Goal: Find specific page/section: Find specific page/section

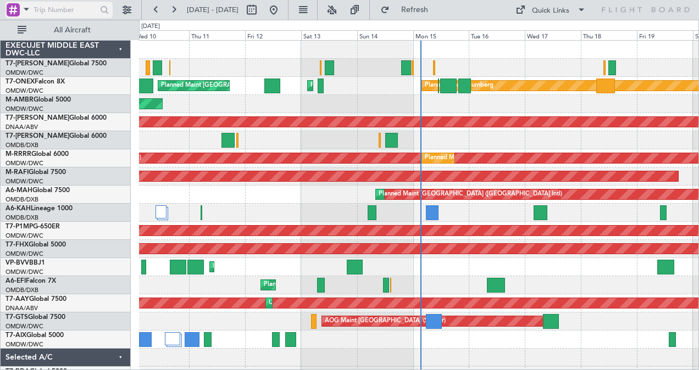
click at [29, 12] on span at bounding box center [26, 9] width 13 height 14
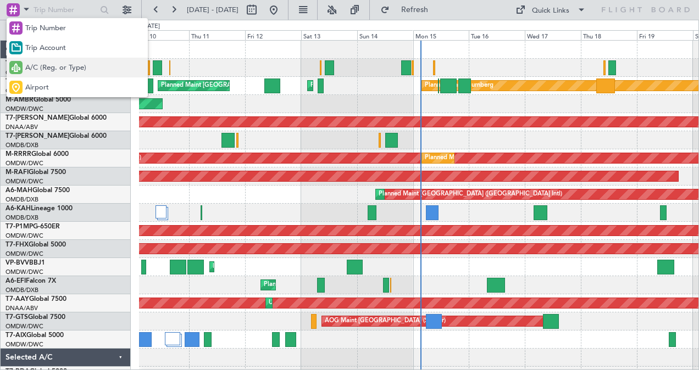
click at [47, 68] on span "A/C (Reg. or Type)" at bounding box center [55, 68] width 61 height 11
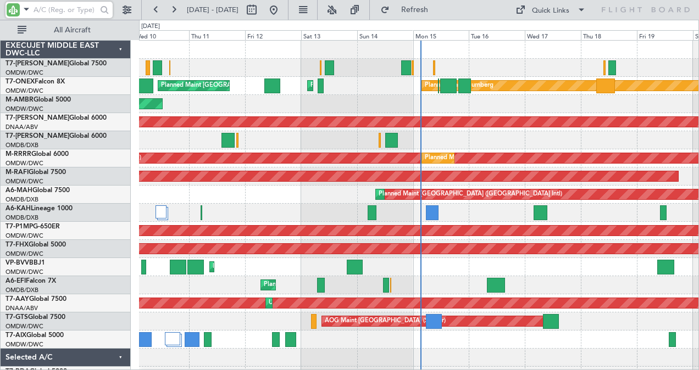
click at [56, 14] on input "text" at bounding box center [65, 10] width 63 height 16
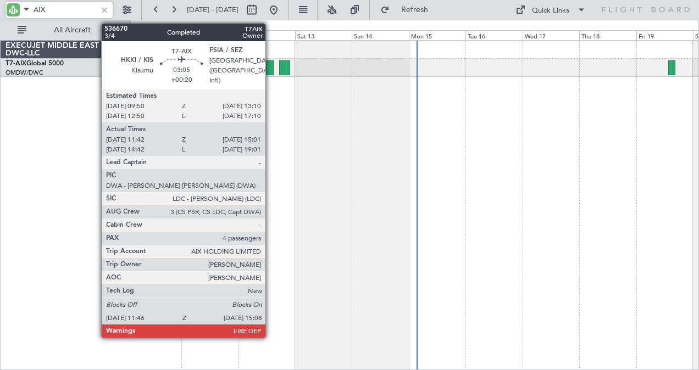
click at [271, 68] on div at bounding box center [269, 67] width 8 height 15
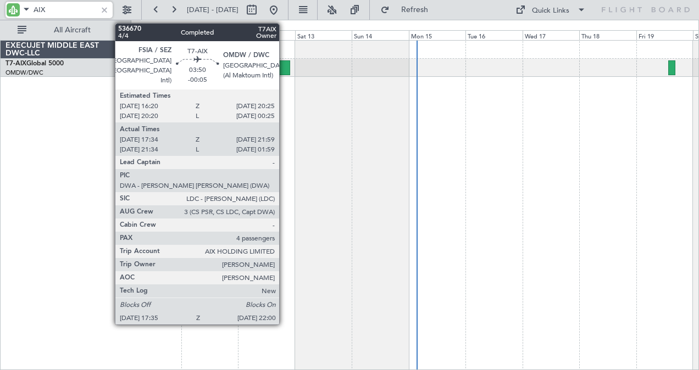
click at [285, 65] on div at bounding box center [284, 67] width 11 height 15
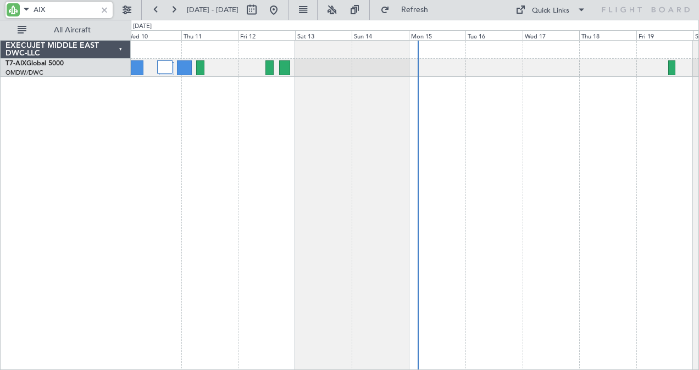
drag, startPoint x: 70, startPoint y: 5, endPoint x: -2, endPoint y: 42, distance: 80.6
click at [0, 42] on html "AIX 10 Sep 2025 - 20 Sep 2025 Refresh Quick Links All Aircraft AOG Maint EXECUJ…" at bounding box center [349, 185] width 699 height 370
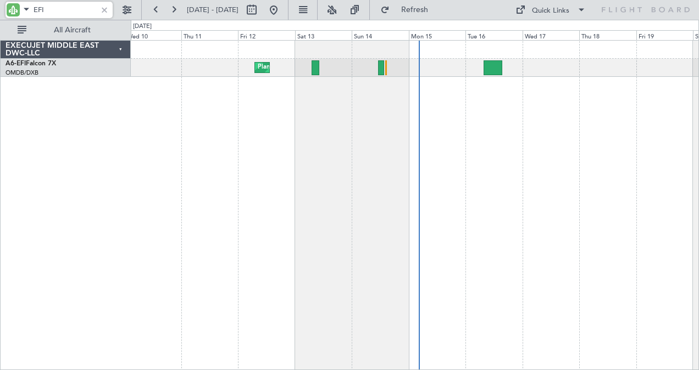
drag, startPoint x: 64, startPoint y: 13, endPoint x: -2, endPoint y: 11, distance: 66.5
click at [0, 11] on html "EFI 10 Sep 2025 - 20 Sep 2025 Refresh Quick Links All Aircraft Planned Maint Du…" at bounding box center [349, 185] width 699 height 370
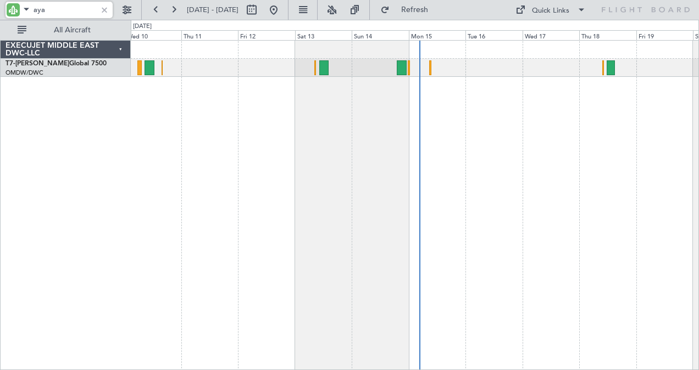
drag, startPoint x: 59, startPoint y: 12, endPoint x: -2, endPoint y: 45, distance: 69.8
click at [0, 45] on html "aya 10 Sep 2025 - 20 Sep 2025 Refresh Quick Links All Aircraft Planned Maint Du…" at bounding box center [349, 185] width 699 height 370
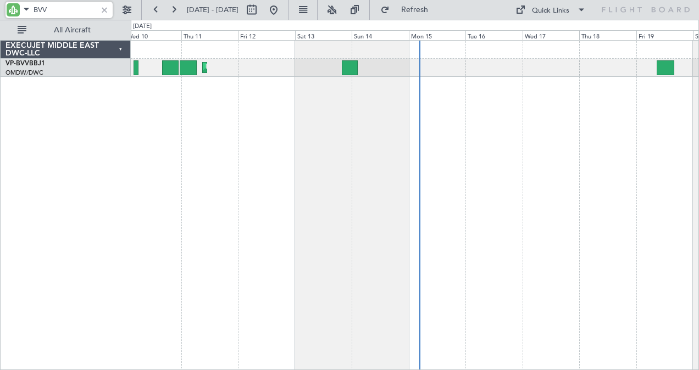
type input "BVV"
